Goal: Task Accomplishment & Management: Manage account settings

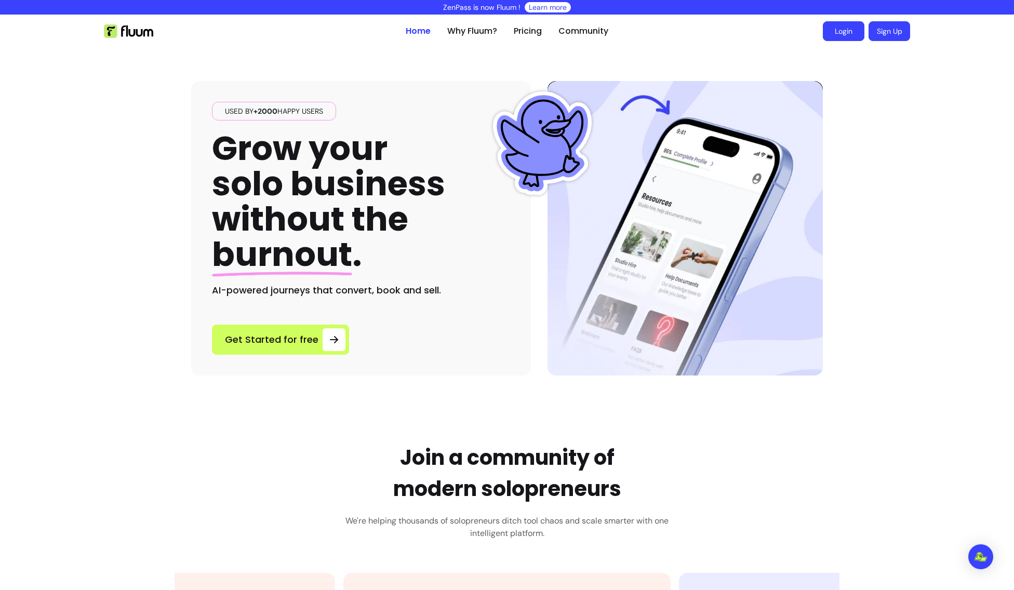
click at [850, 35] on link "Login" at bounding box center [844, 31] width 42 height 20
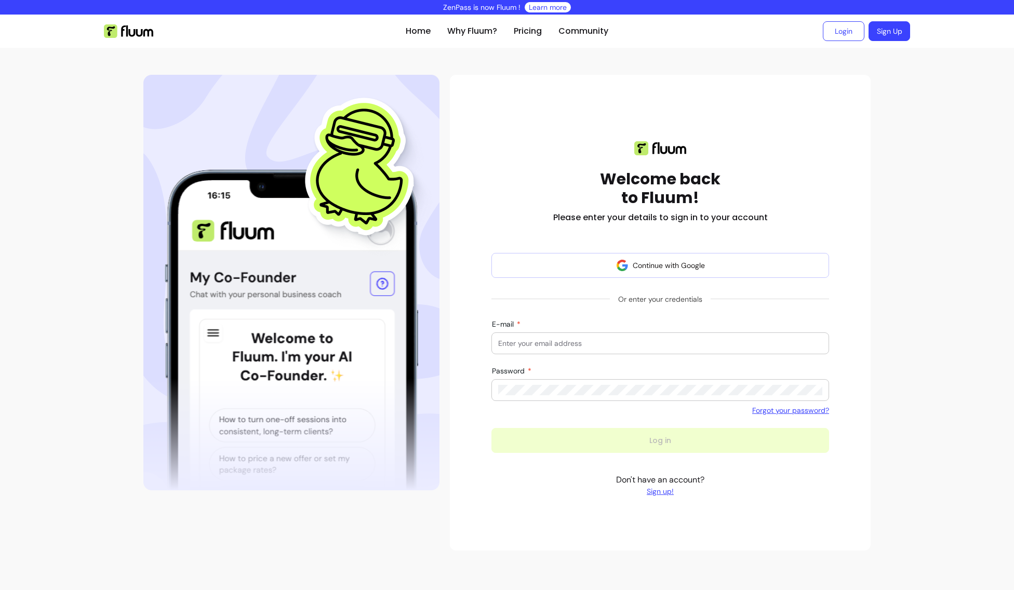
scroll to position [1, 0]
click at [598, 333] on div at bounding box center [660, 343] width 324 height 21
click at [557, 384] on div at bounding box center [660, 390] width 324 height 21
click at [559, 341] on input "E-mail" at bounding box center [660, 343] width 324 height 10
drag, startPoint x: 559, startPoint y: 341, endPoint x: 559, endPoint y: 350, distance: 9.4
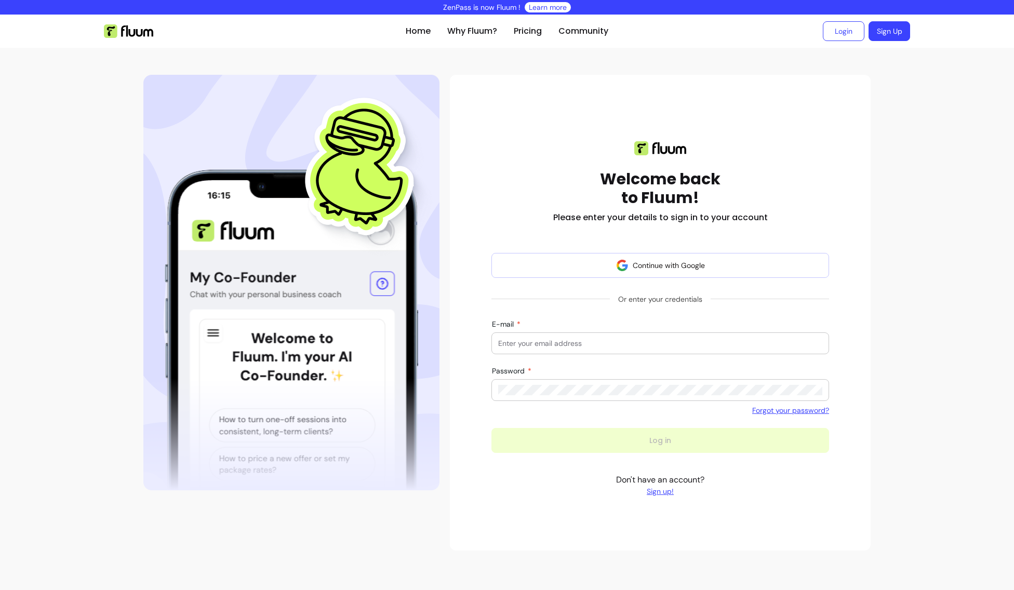
click at [559, 342] on input "E-mail" at bounding box center [660, 343] width 324 height 10
click at [558, 382] on div at bounding box center [660, 390] width 324 height 21
click at [573, 335] on div at bounding box center [660, 343] width 324 height 21
